Goal: Find specific page/section: Find specific page/section

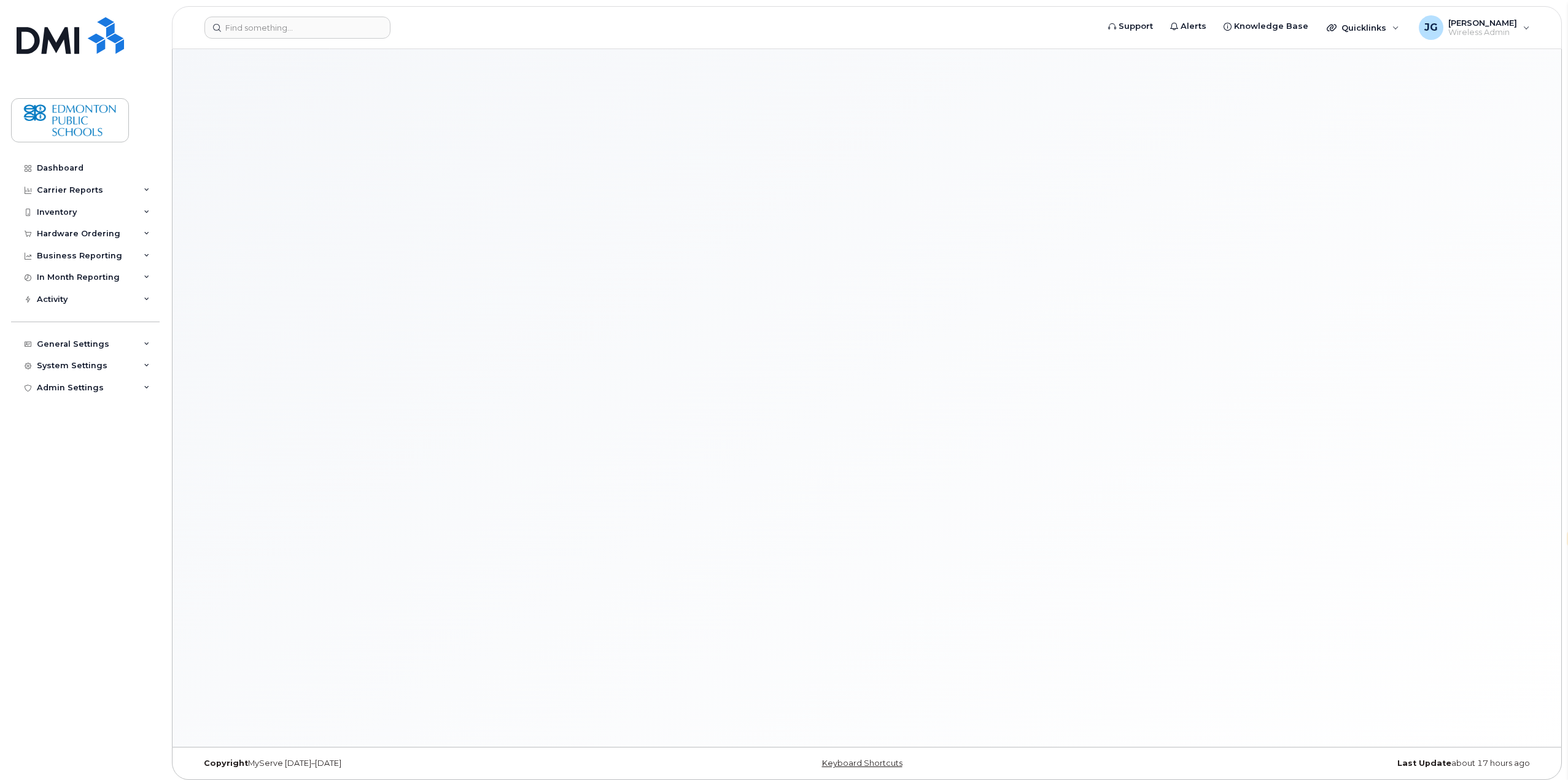
select select "en"
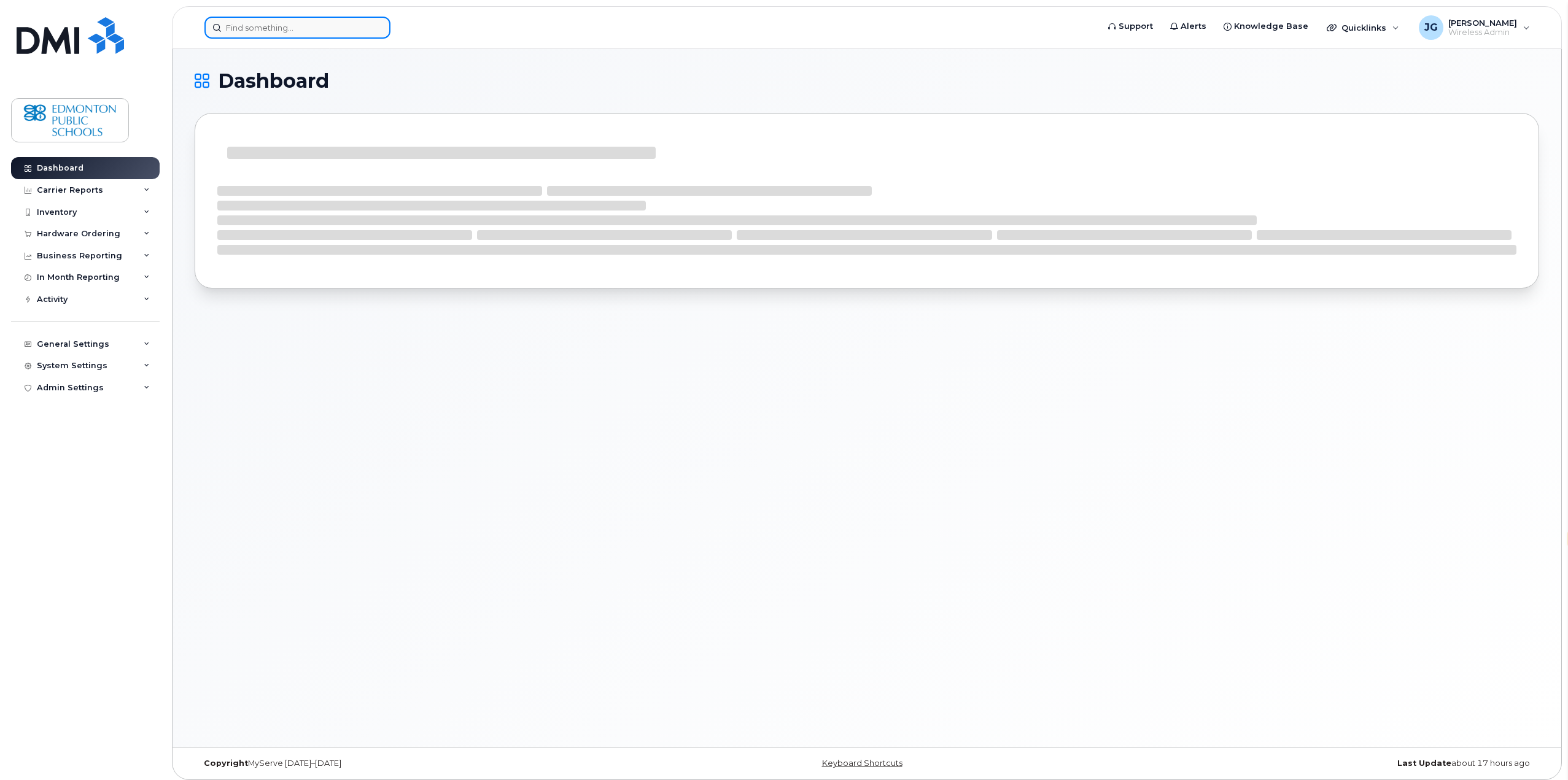
click at [334, 31] on input at bounding box center [297, 28] width 186 height 22
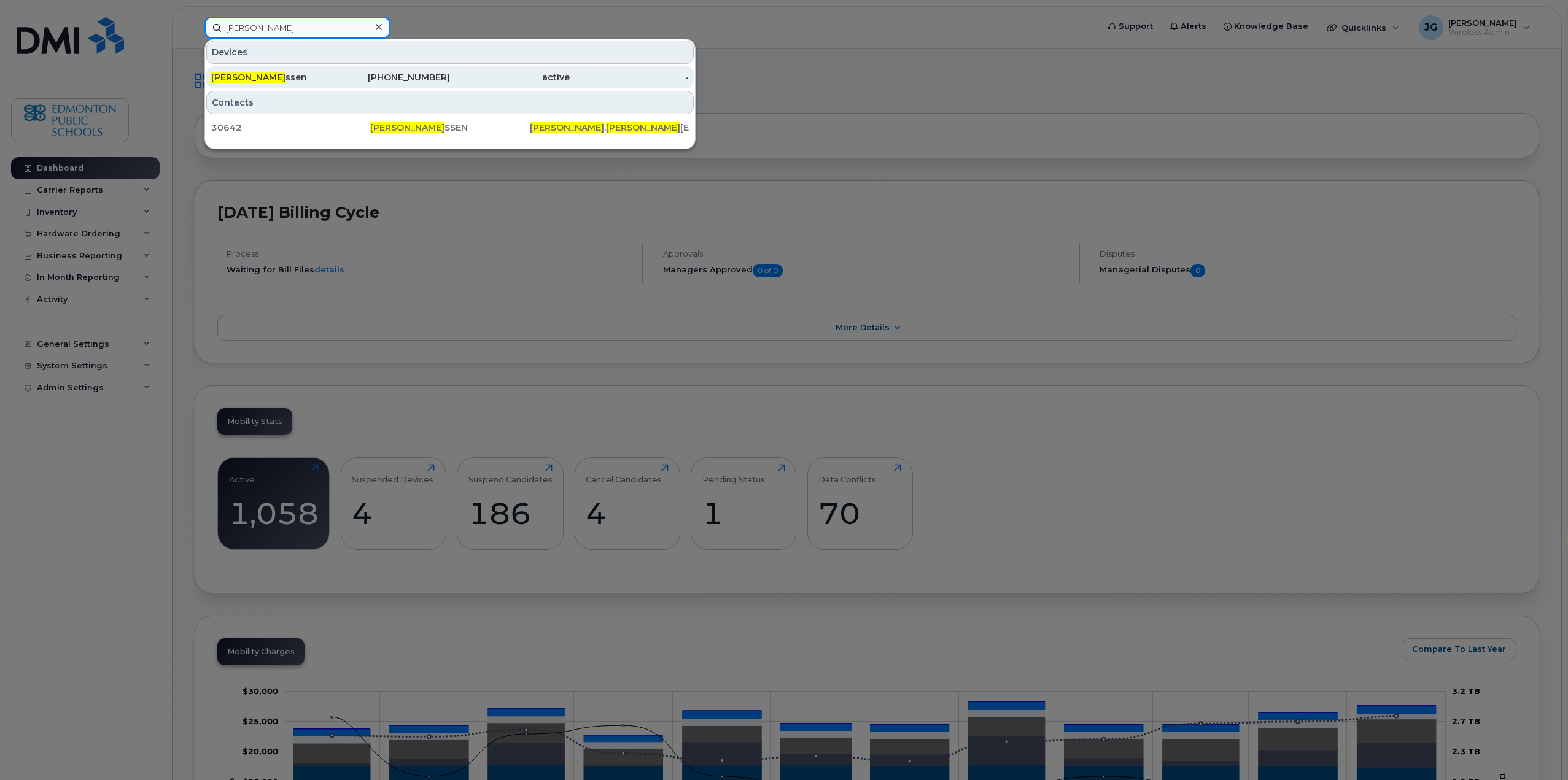
type input "andrea han"
click at [269, 72] on div "Andrea Han ssen" at bounding box center [271, 78] width 120 height 13
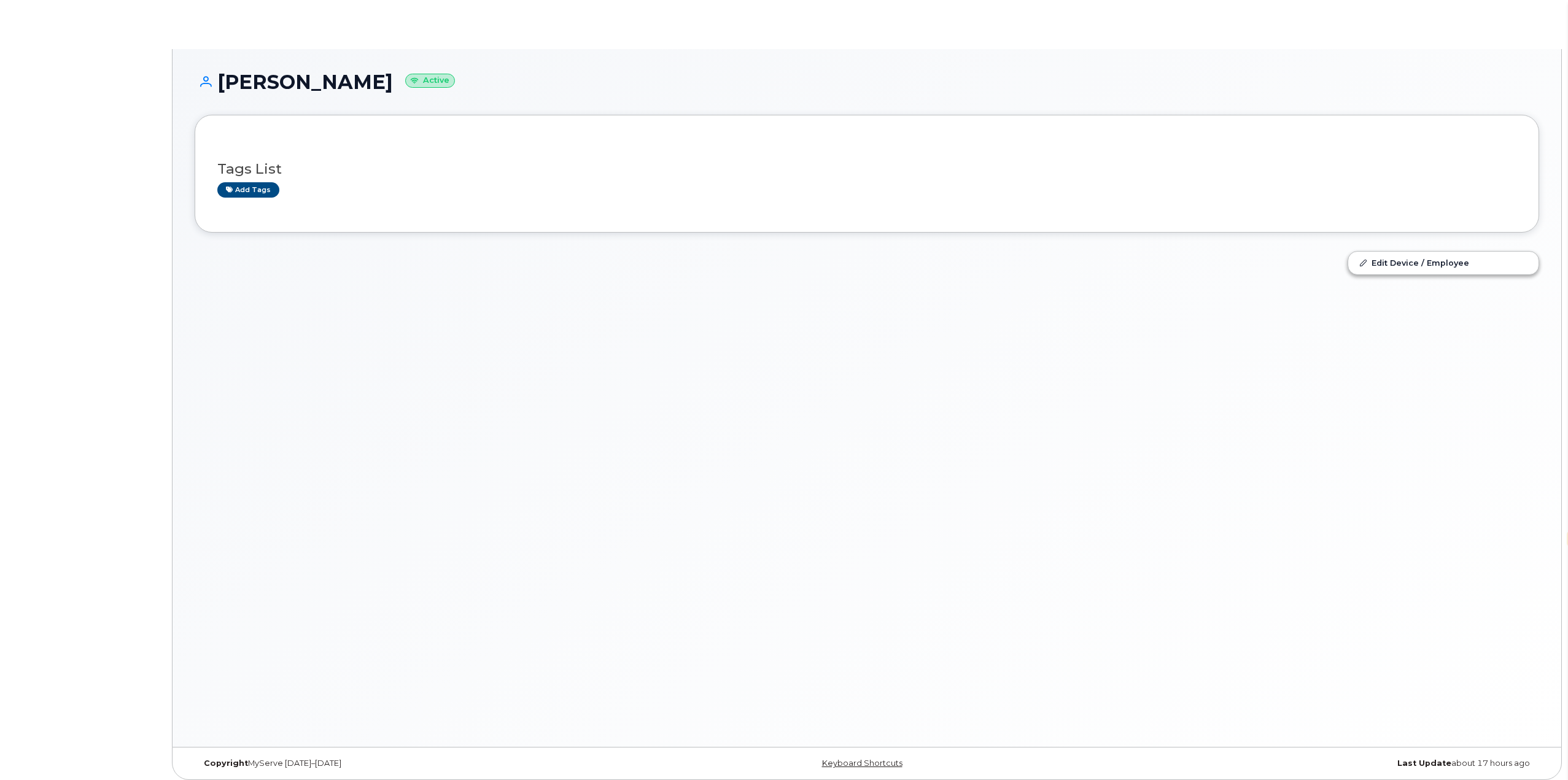
select select "en"
click at [263, 78] on h1 "[PERSON_NAME] Active" at bounding box center [866, 82] width 1344 height 22
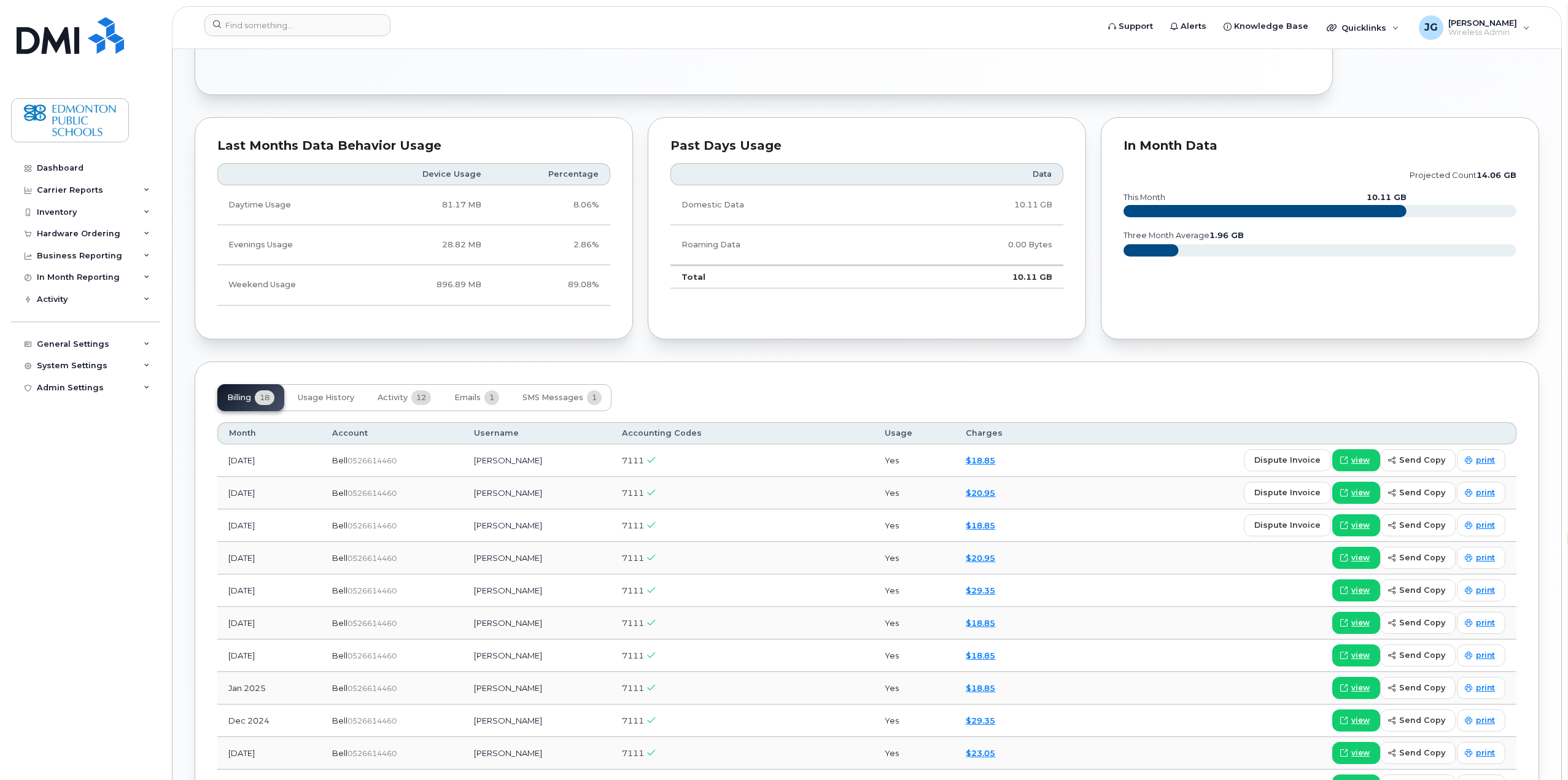
scroll to position [737, 0]
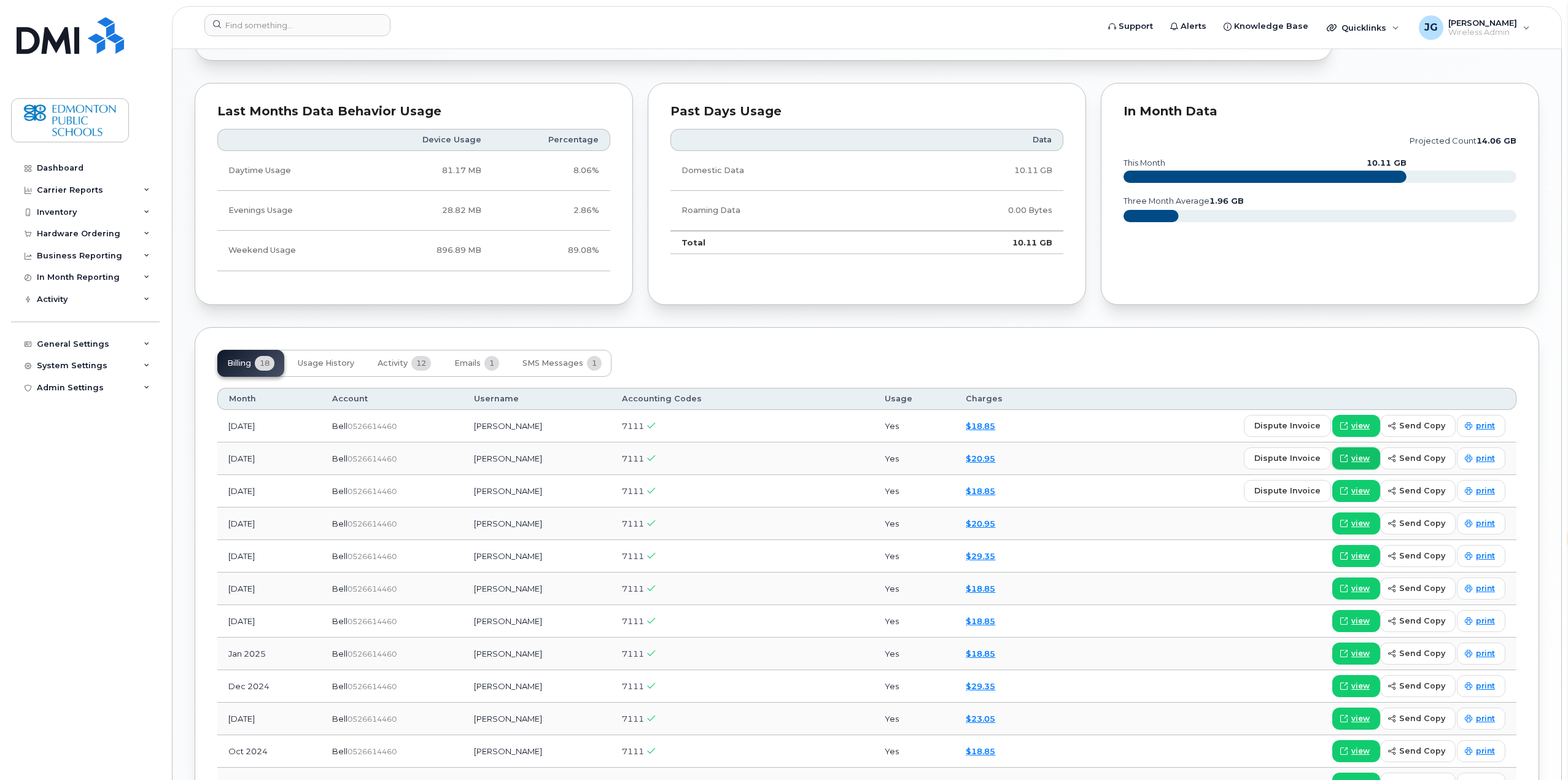
click at [1358, 457] on span "view" at bounding box center [1360, 458] width 18 height 11
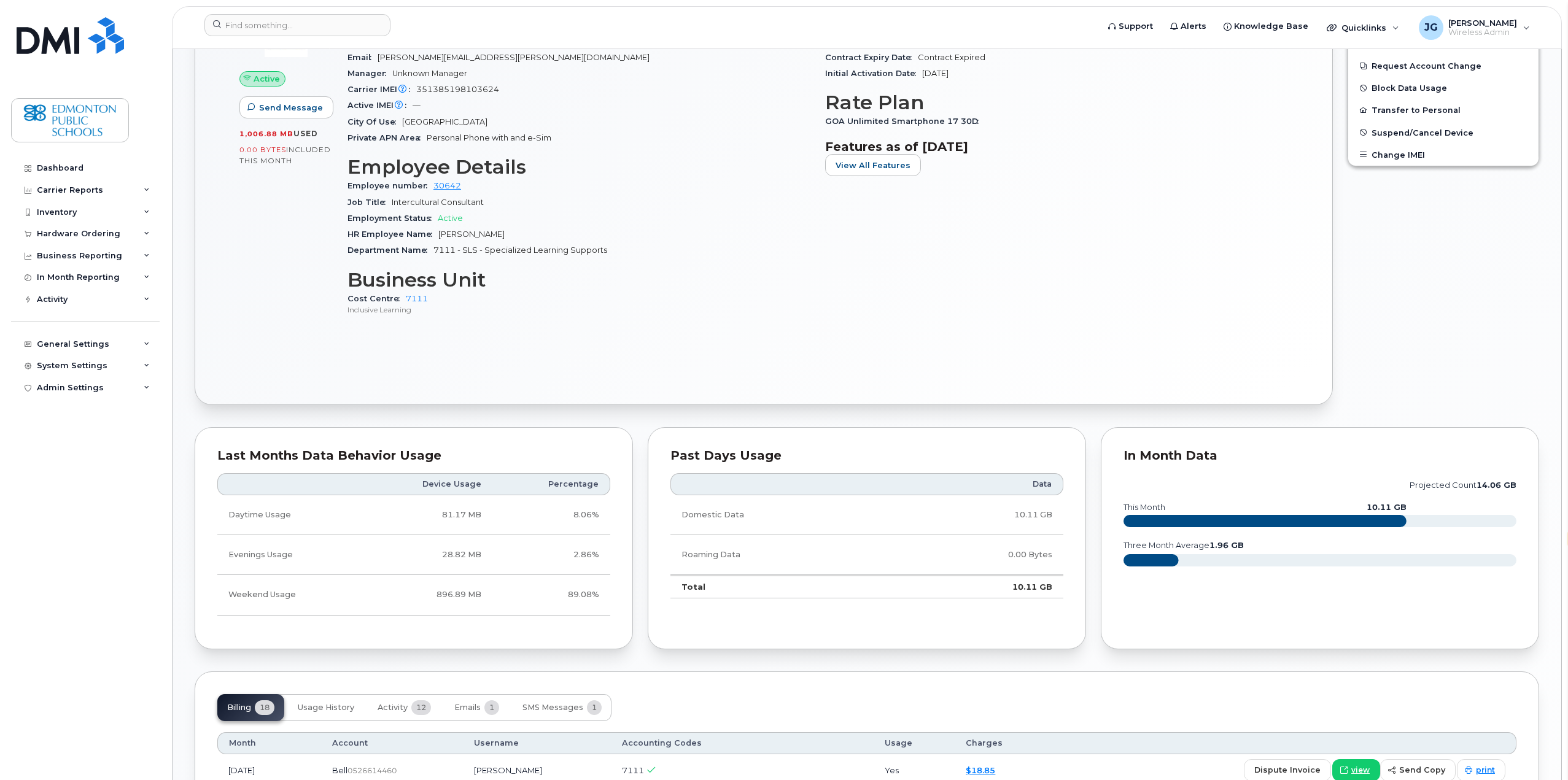
scroll to position [245, 0]
